Goal: Task Accomplishment & Management: Manage account settings

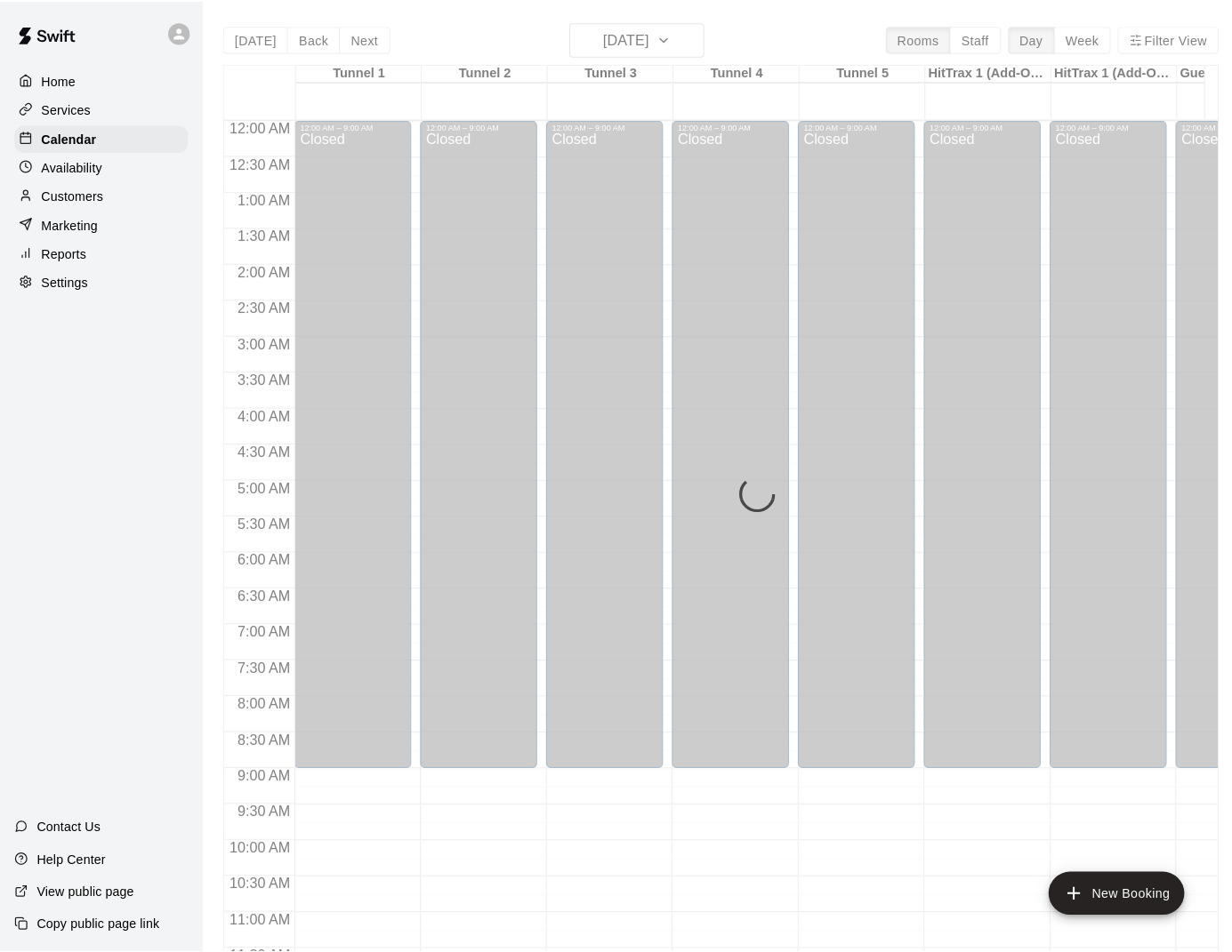
scroll to position [800, 0]
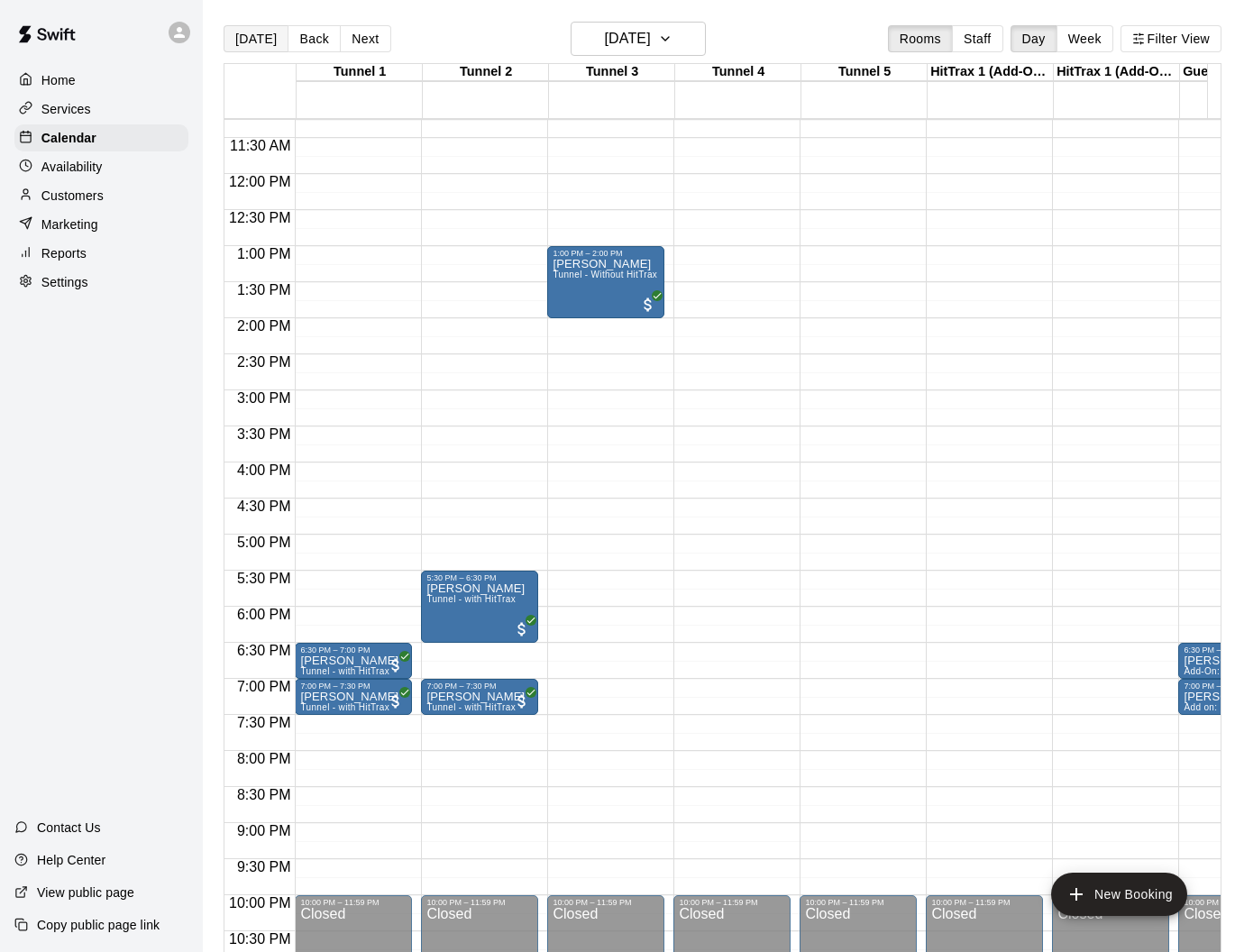
click at [249, 42] on button "[DATE]" at bounding box center [256, 38] width 65 height 27
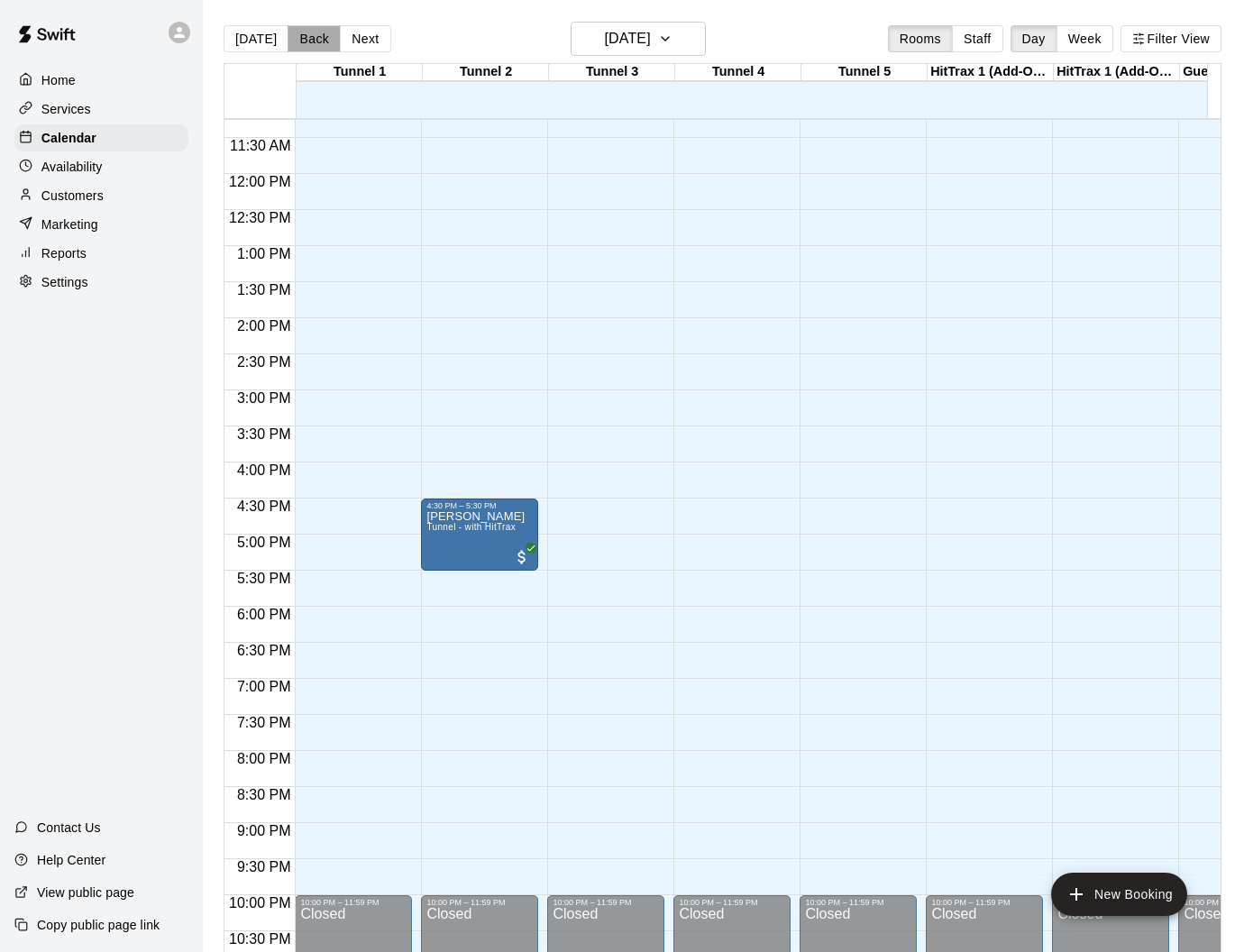
click at [314, 42] on button "Back" at bounding box center [314, 38] width 54 height 27
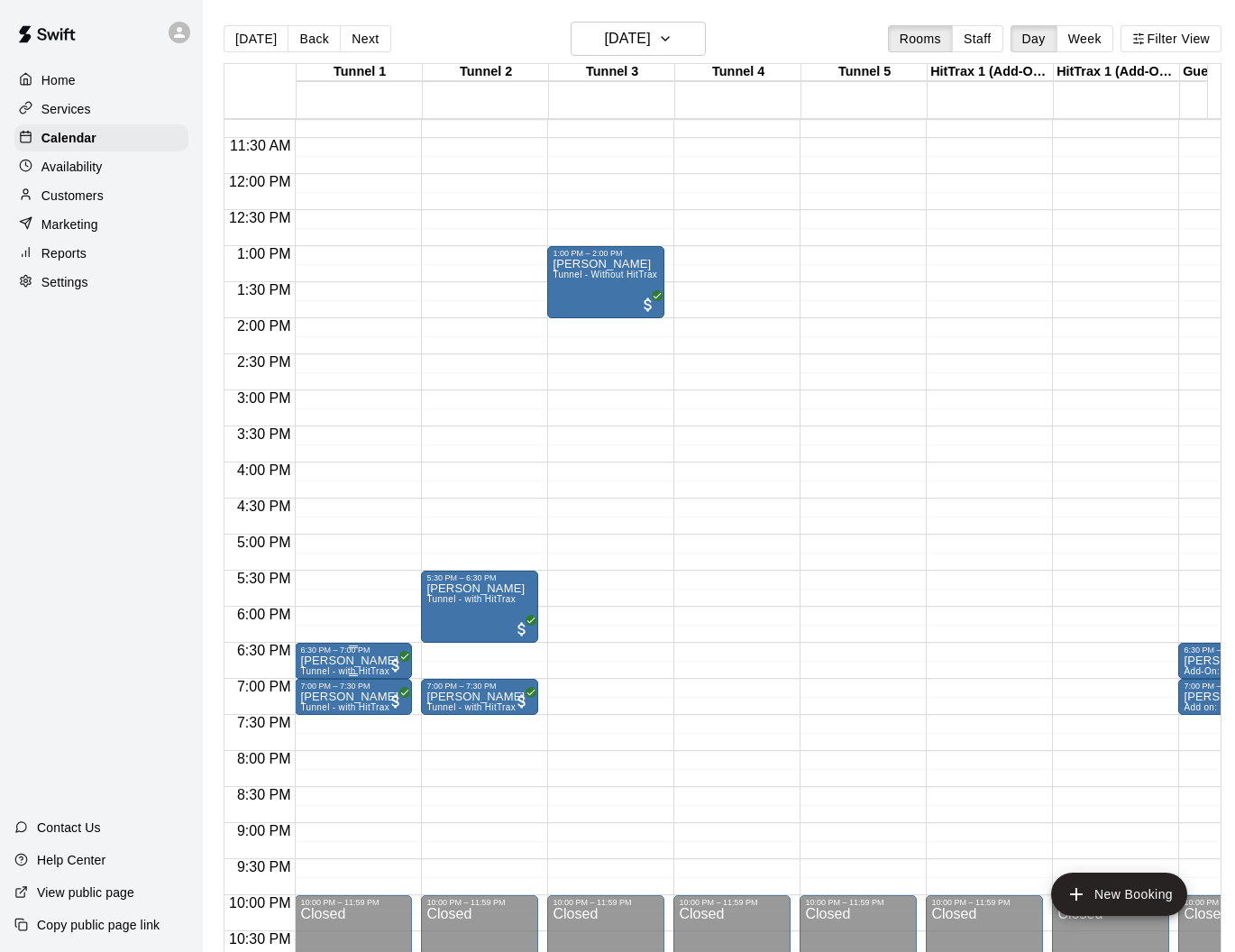
click at [328, 660] on p "[PERSON_NAME]" at bounding box center [349, 660] width 98 height 0
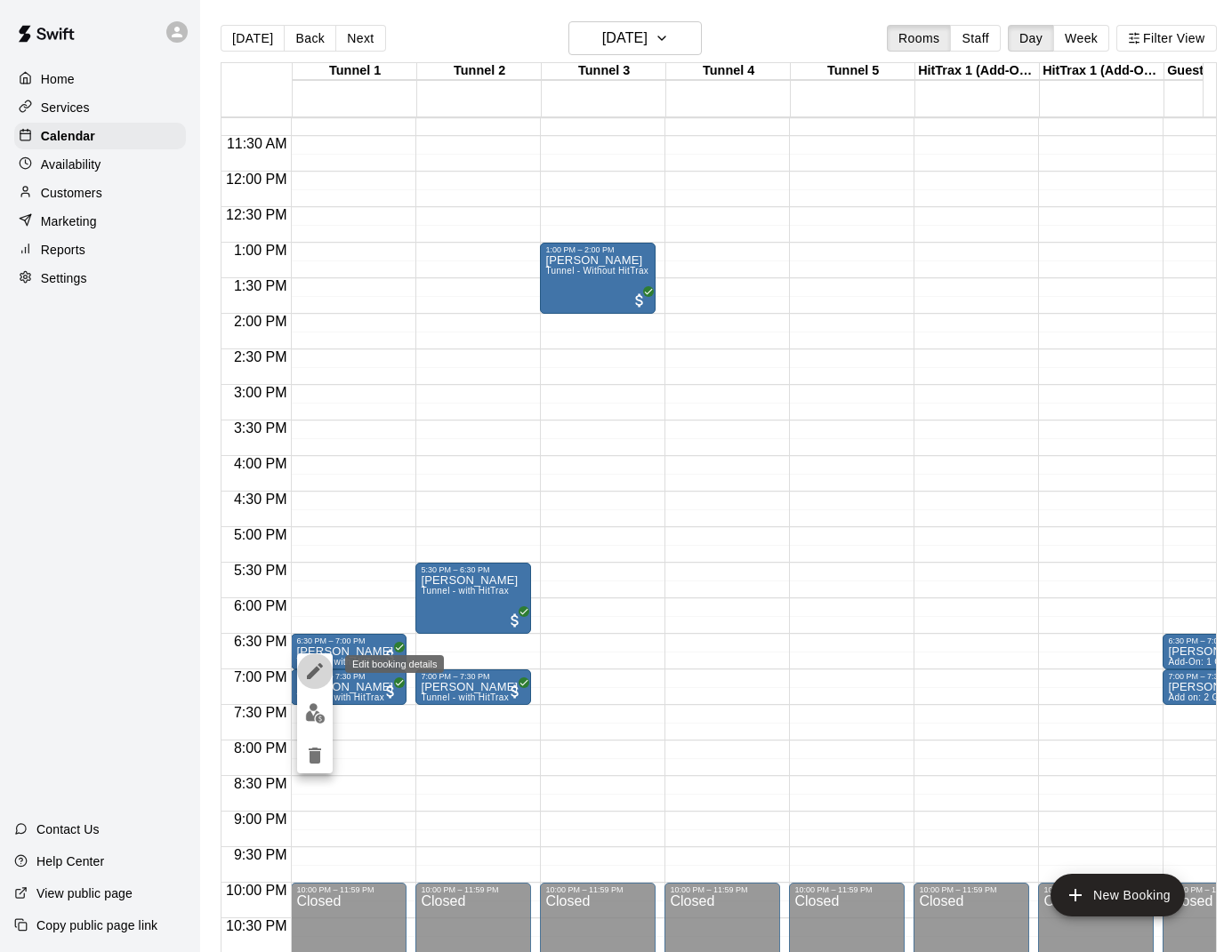
click at [313, 670] on icon "edit" at bounding box center [314, 670] width 21 height 21
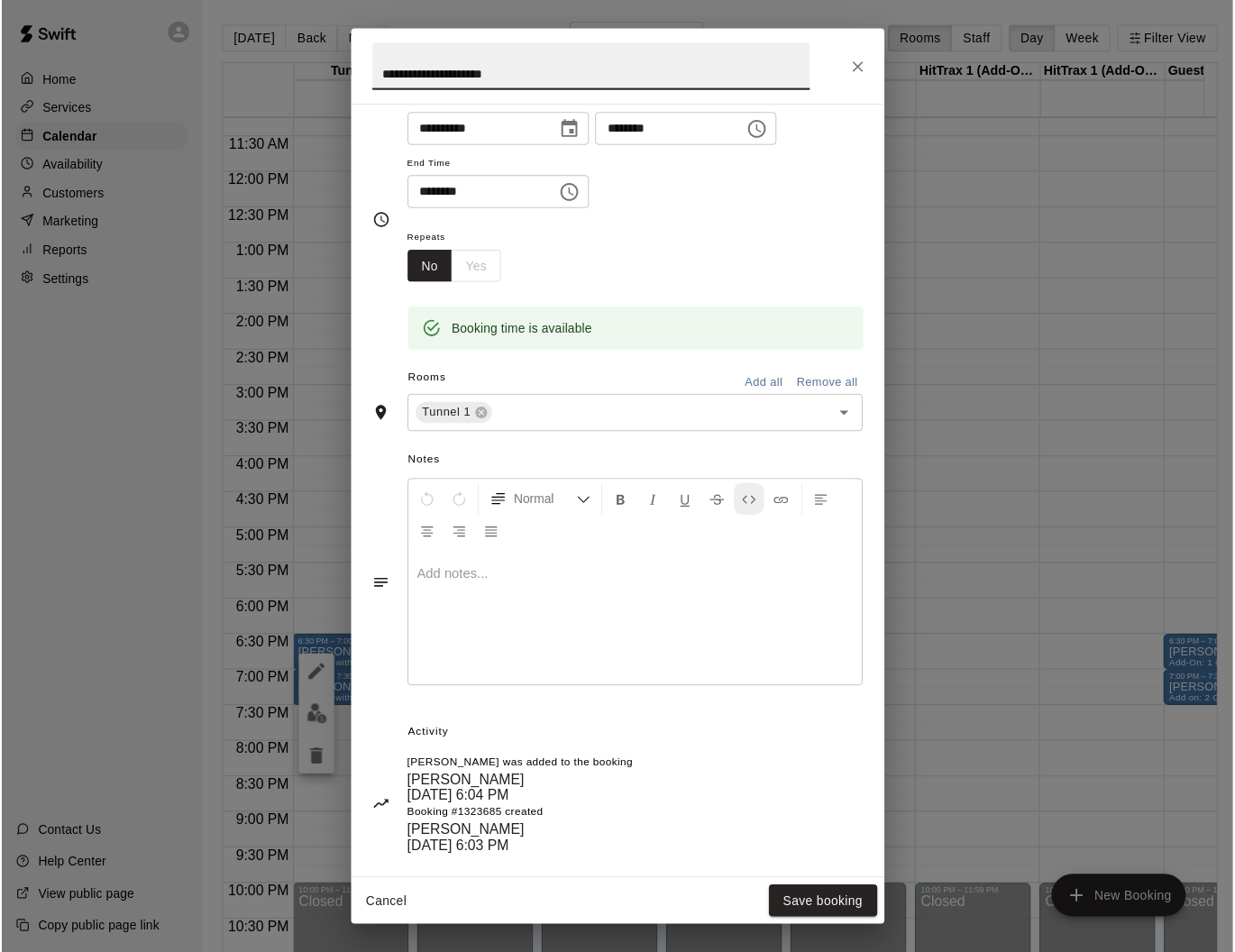
scroll to position [159, 0]
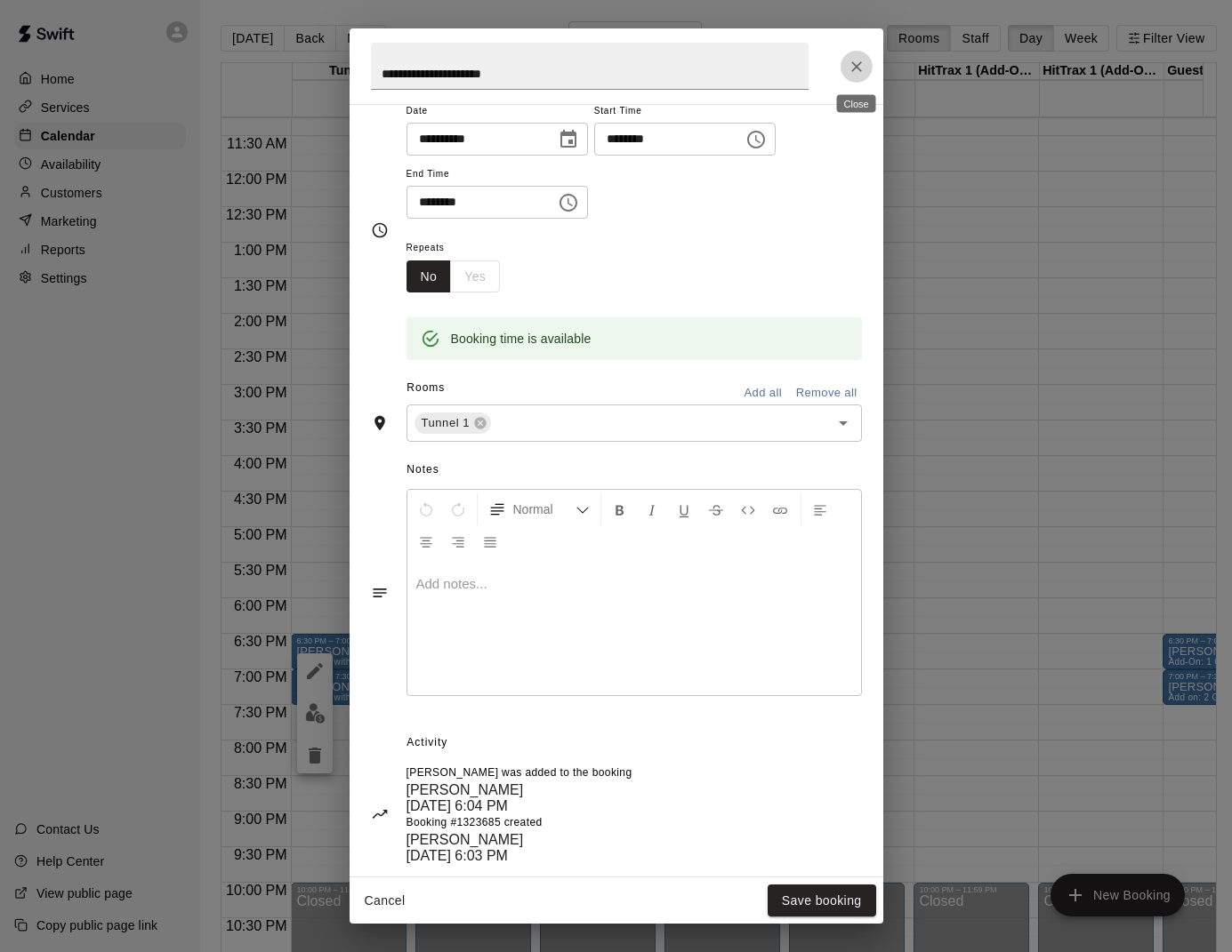
click at [857, 64] on icon "Close" at bounding box center [857, 67] width 11 height 11
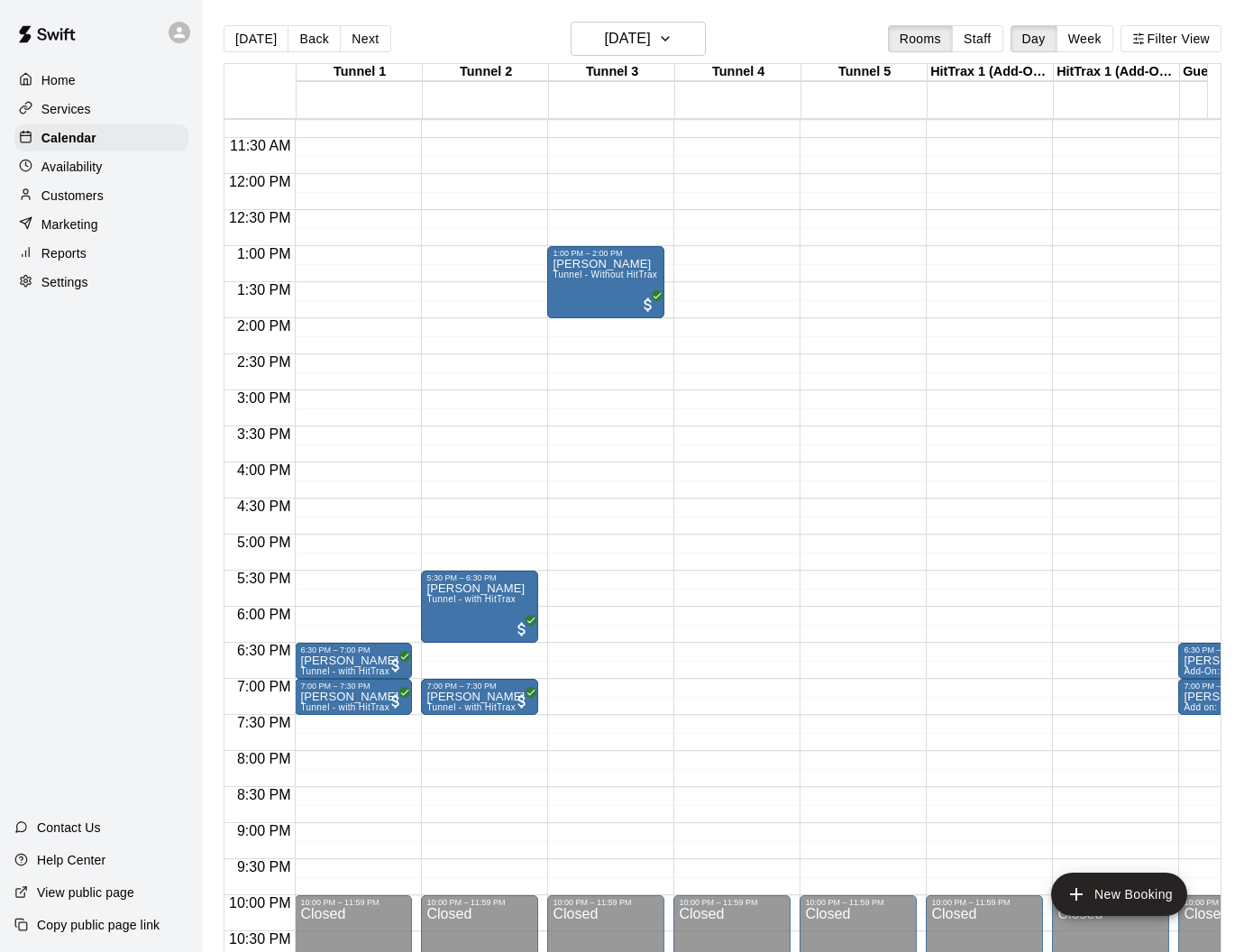
click at [59, 197] on p "Customers" at bounding box center [72, 196] width 62 height 18
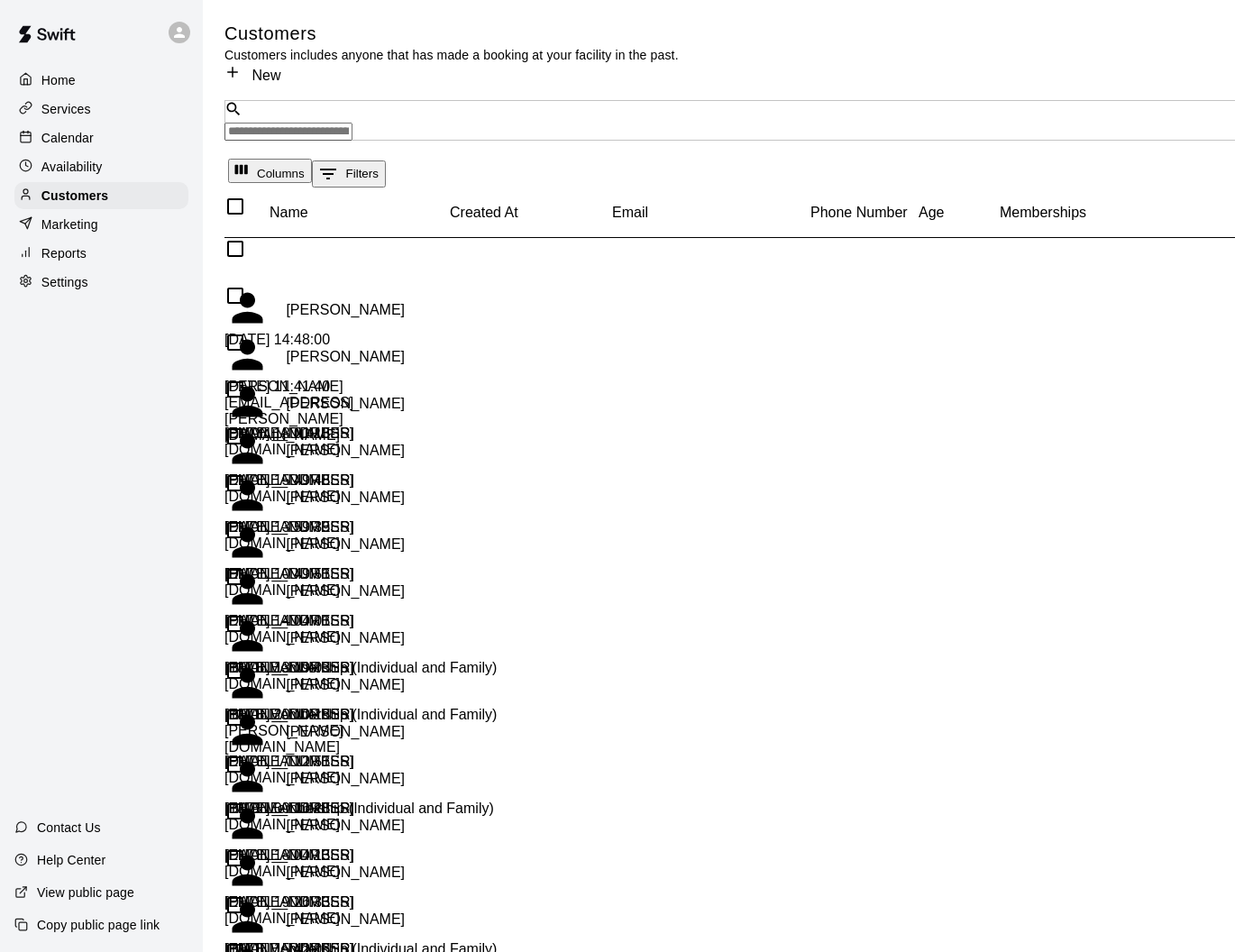
click at [353, 123] on input "Search customers by name or email" at bounding box center [288, 132] width 128 height 18
click at [621, 46] on div "Customers Customers includes anyone that has made a booking at your facility in…" at bounding box center [452, 42] width 454 height 42
click at [598, 100] on div "​ ​" at bounding box center [747, 120] width 1046 height 41
click at [353, 123] on input "Search customers by name or email" at bounding box center [288, 132] width 128 height 18
type input "****"
